Goal: Information Seeking & Learning: Learn about a topic

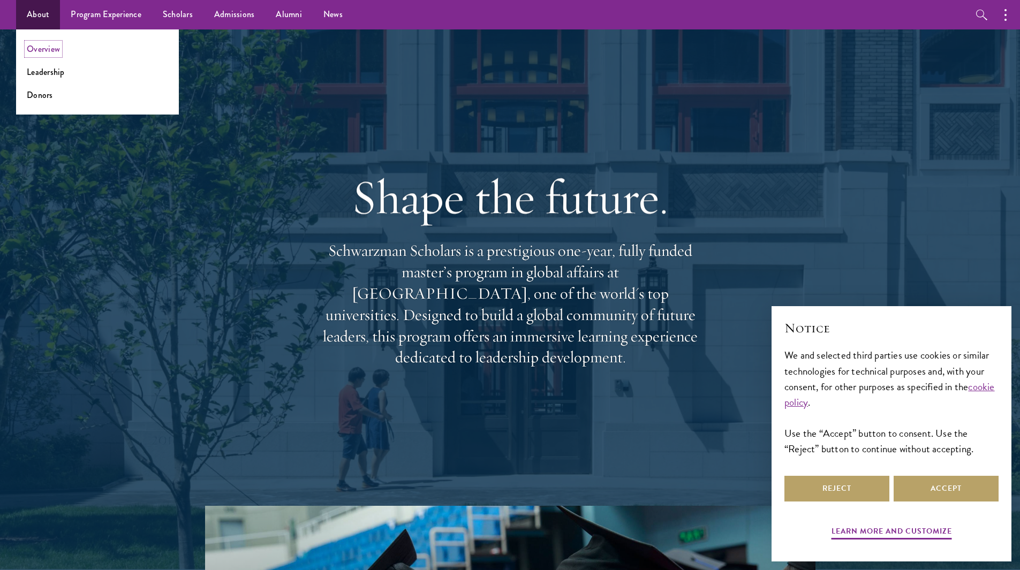
click at [41, 51] on link "Overview" at bounding box center [43, 49] width 33 height 12
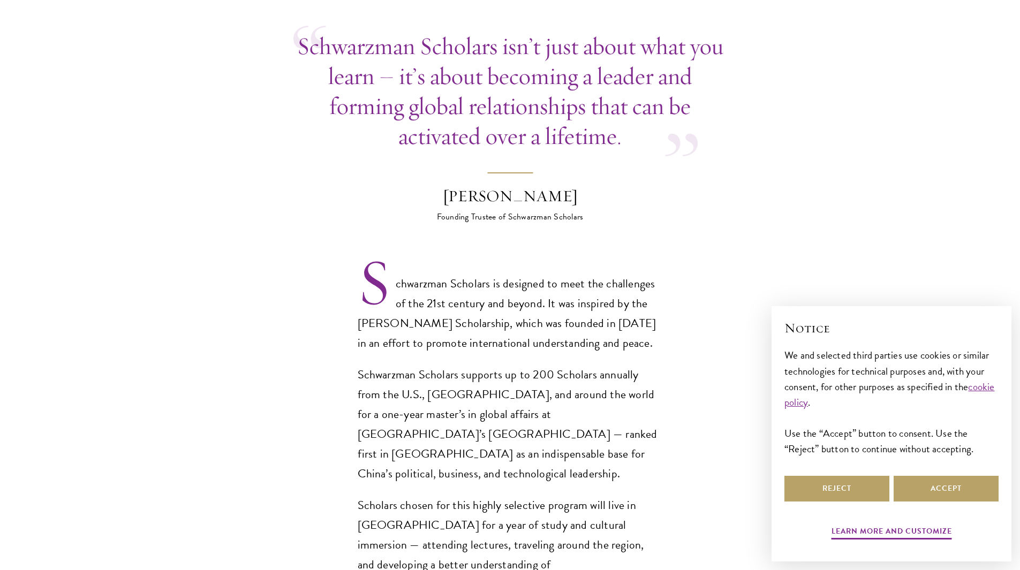
scroll to position [540, 0]
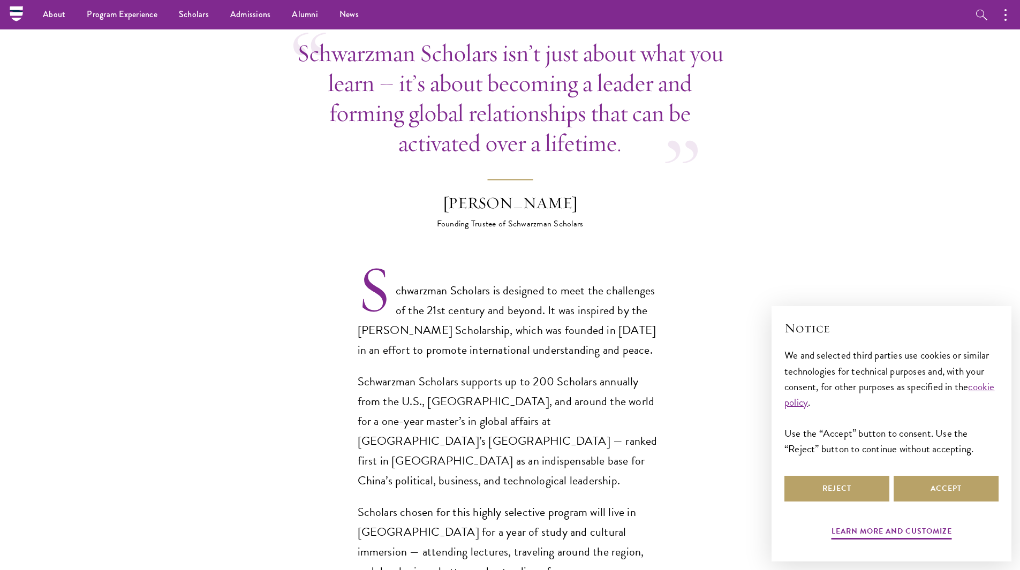
click at [506, 372] on p "Schwarzman Scholars supports up to 200 Scholars annually from the U.S., [GEOGRA…" at bounding box center [510, 431] width 305 height 119
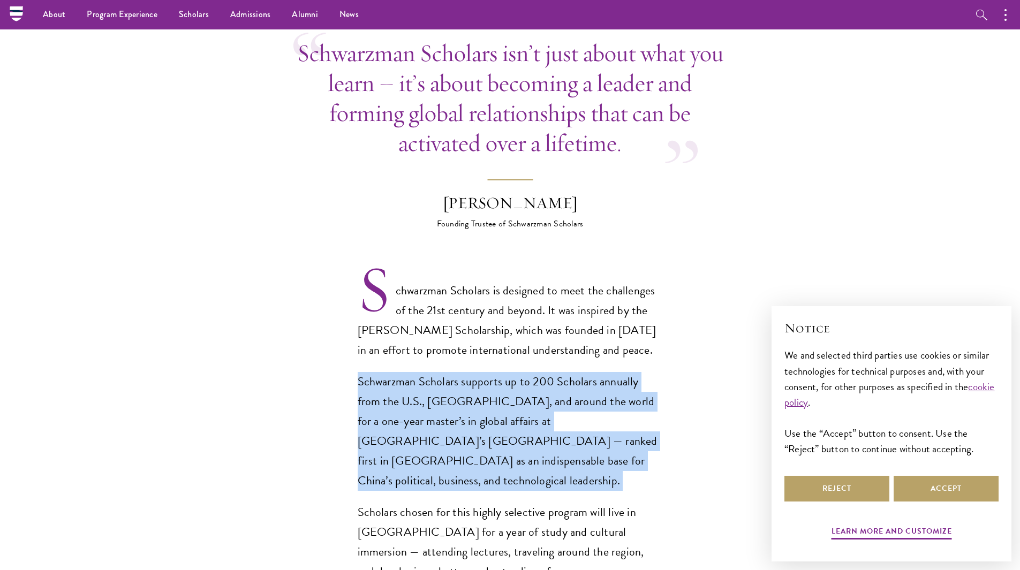
click at [506, 372] on p "Schwarzman Scholars supports up to 200 Scholars annually from the U.S., [GEOGRA…" at bounding box center [510, 431] width 305 height 119
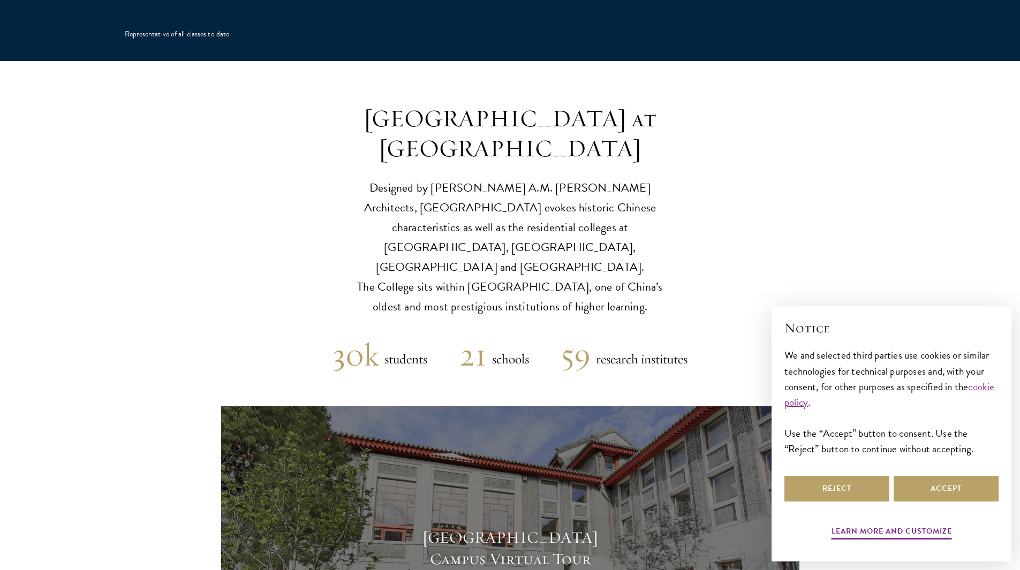
scroll to position [2476, 0]
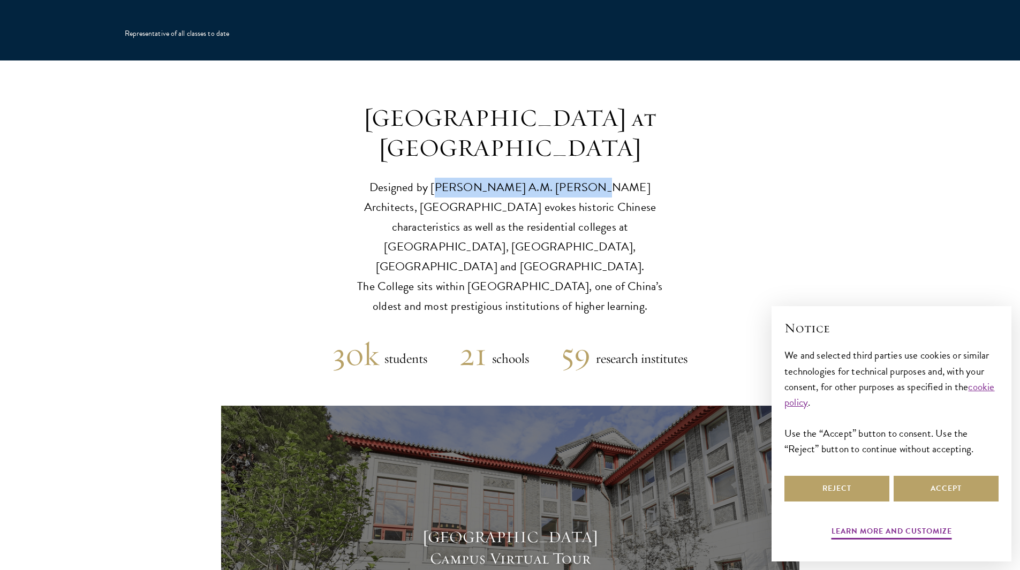
drag, startPoint x: 425, startPoint y: 128, endPoint x: 554, endPoint y: 122, distance: 129.7
click at [554, 178] on p "Designed by [PERSON_NAME] A.M. [PERSON_NAME] Architects, [GEOGRAPHIC_DATA] evok…" at bounding box center [510, 247] width 332 height 139
copy p "[PERSON_NAME] [PERSON_NAME] Architect"
